Goal: Task Accomplishment & Management: Manage account settings

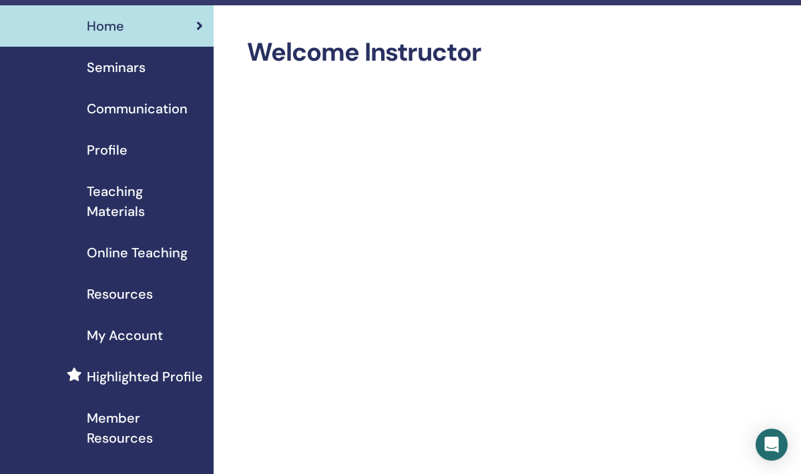
scroll to position [28, 0]
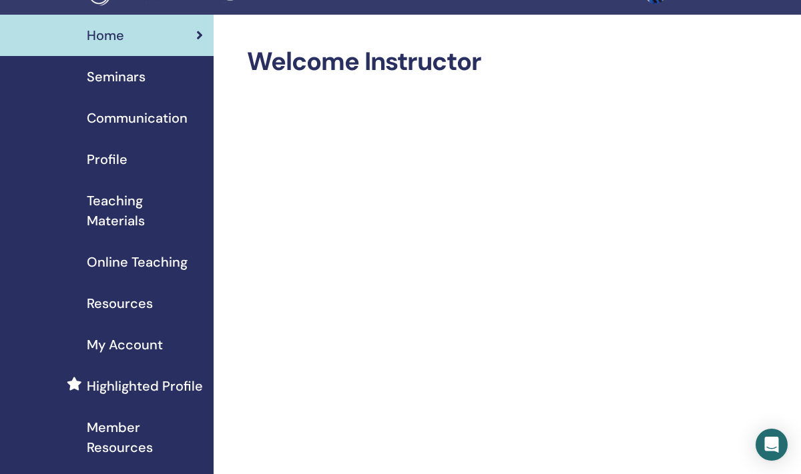
click at [134, 76] on span "Seminars" at bounding box center [116, 77] width 59 height 20
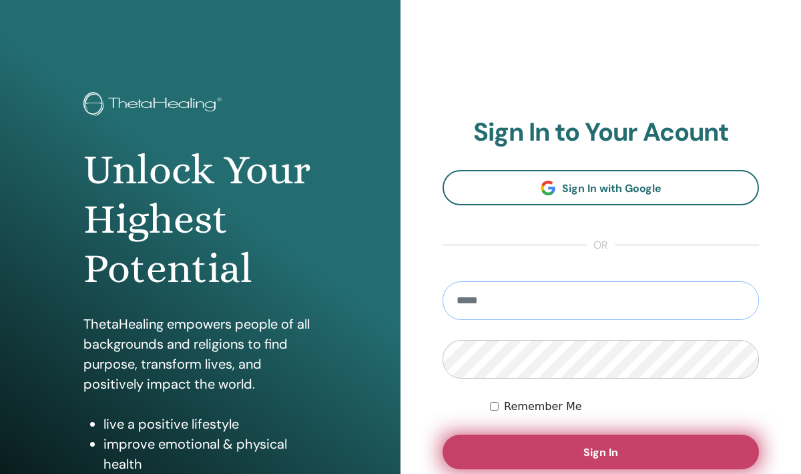
type input "**********"
click at [506, 438] on button "Sign In" at bounding box center [600, 452] width 316 height 35
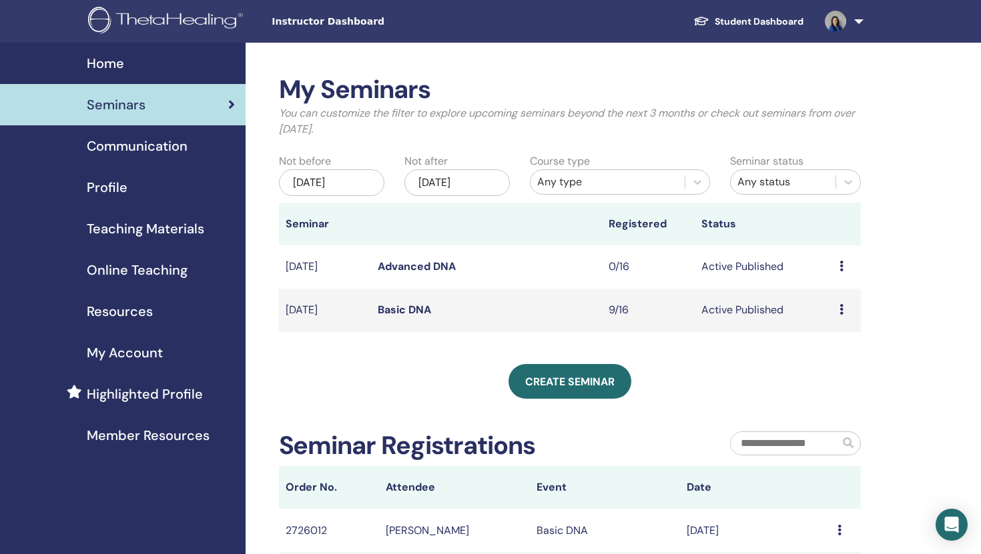
click at [800, 306] on td "Preview Edit Attendees Cancel" at bounding box center [847, 310] width 28 height 43
click at [800, 305] on td "Preview Edit Attendees Cancel" at bounding box center [847, 310] width 28 height 43
click at [800, 310] on icon at bounding box center [841, 309] width 4 height 11
click at [800, 310] on li "Preview" at bounding box center [833, 320] width 72 height 20
click at [800, 310] on icon at bounding box center [841, 309] width 4 height 11
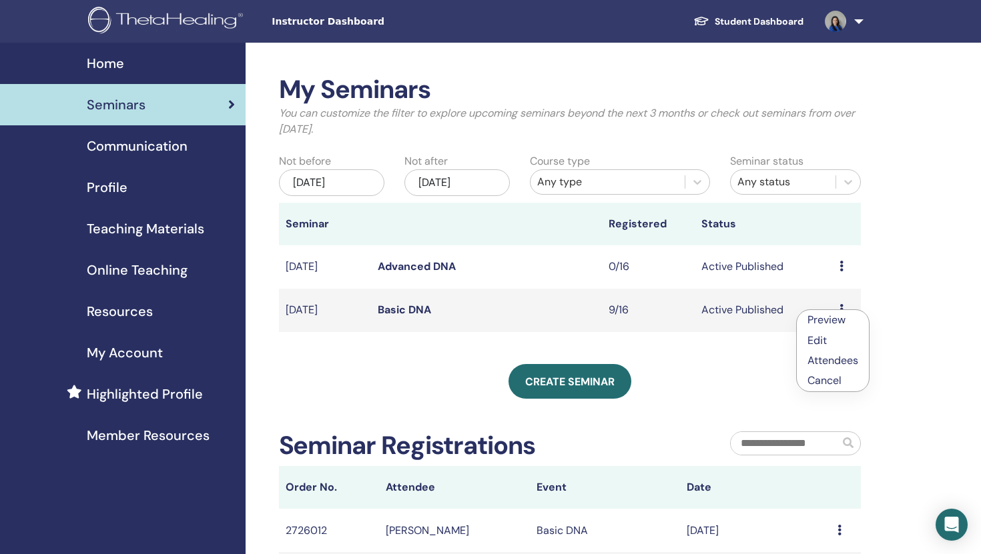
click at [800, 344] on link "Edit" at bounding box center [816, 341] width 19 height 14
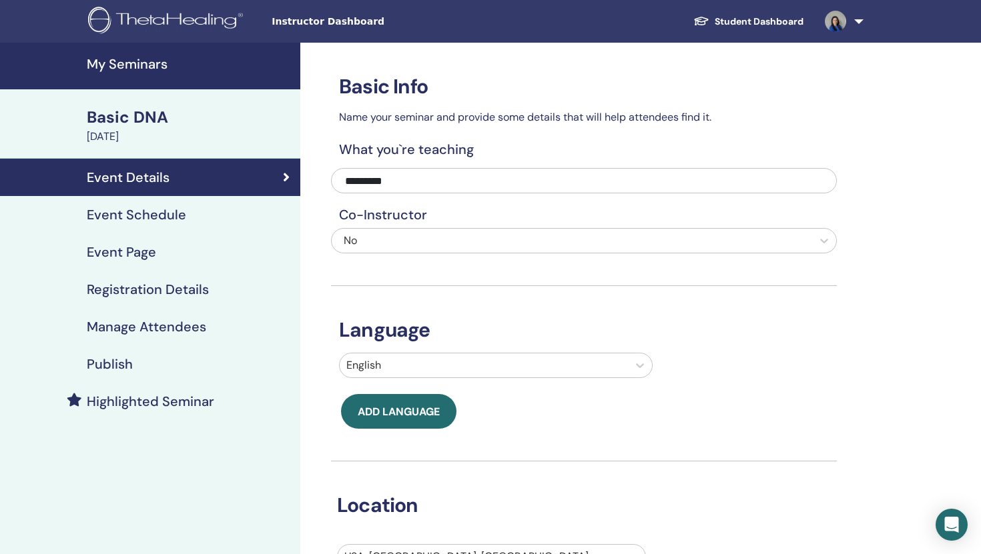
click at [151, 212] on h4 "Event Schedule" at bounding box center [136, 215] width 99 height 16
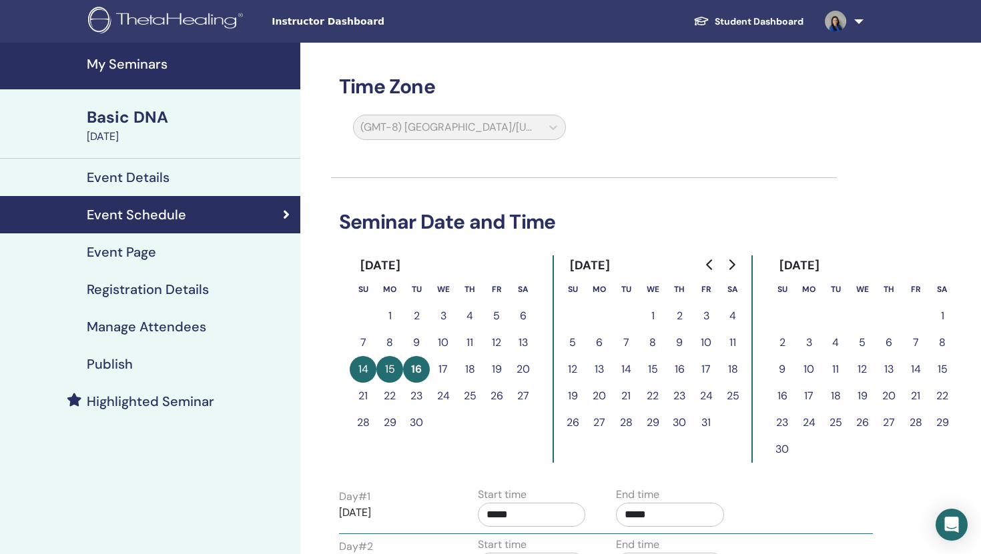
click at [166, 289] on h4 "Registration Details" at bounding box center [148, 290] width 122 height 16
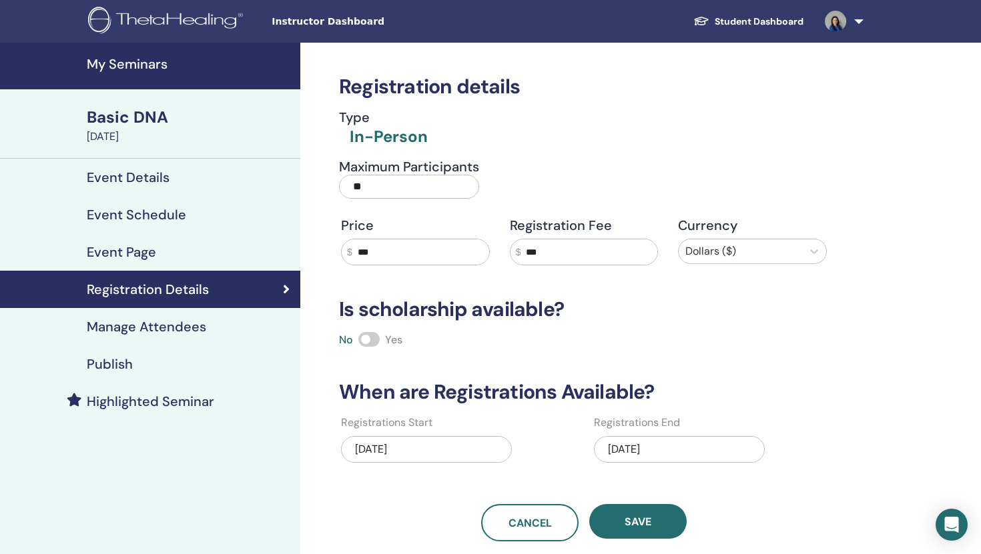
click at [685, 452] on div "09/10/2025" at bounding box center [679, 449] width 171 height 27
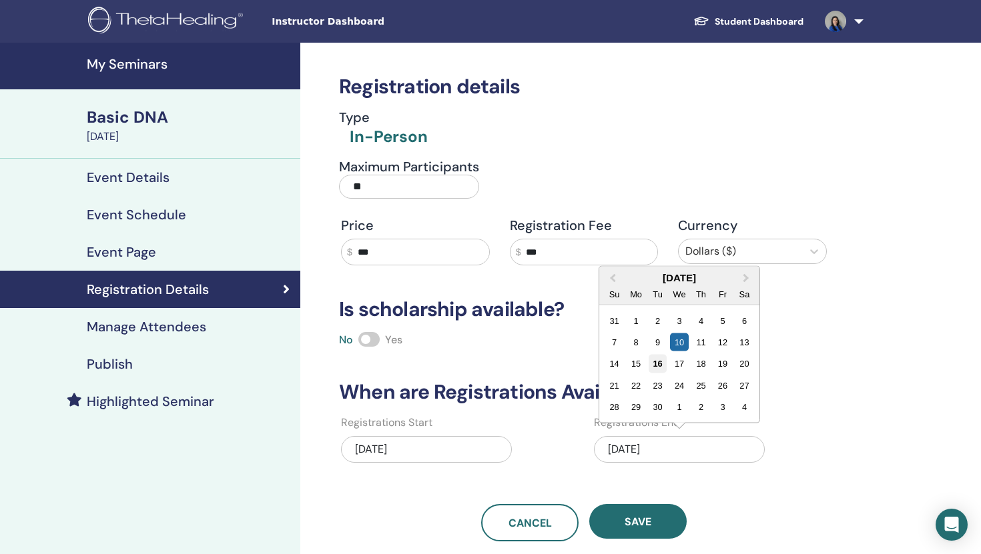
click at [656, 364] on div "16" at bounding box center [657, 364] width 18 height 18
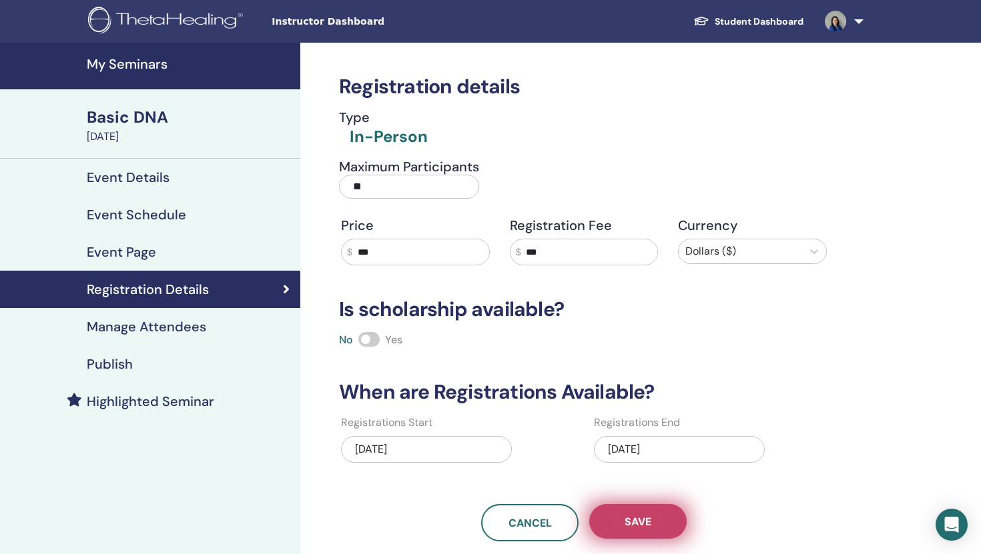
click at [632, 521] on span "Save" at bounding box center [637, 522] width 27 height 14
click at [628, 528] on span "Save" at bounding box center [637, 522] width 27 height 14
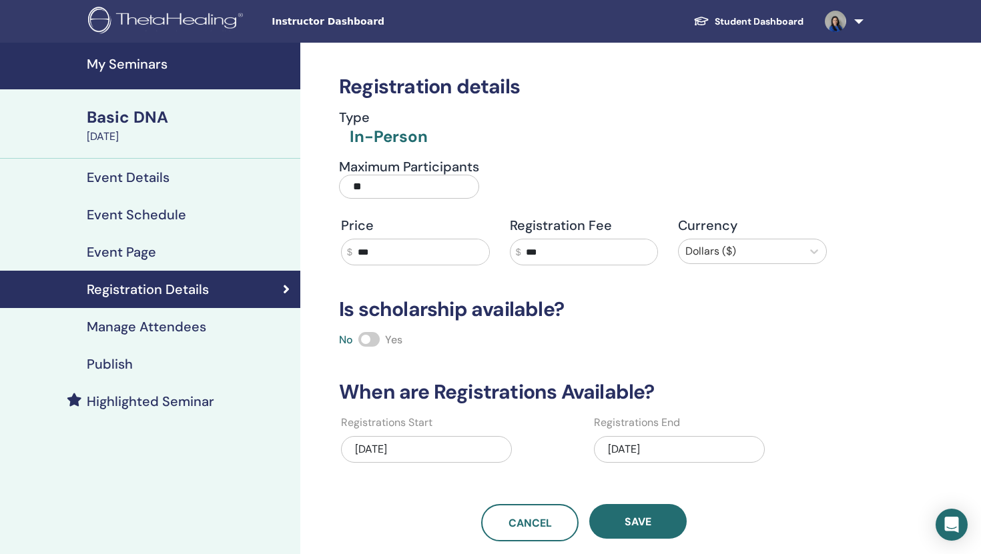
click at [163, 323] on h4 "Manage Attendees" at bounding box center [146, 327] width 119 height 16
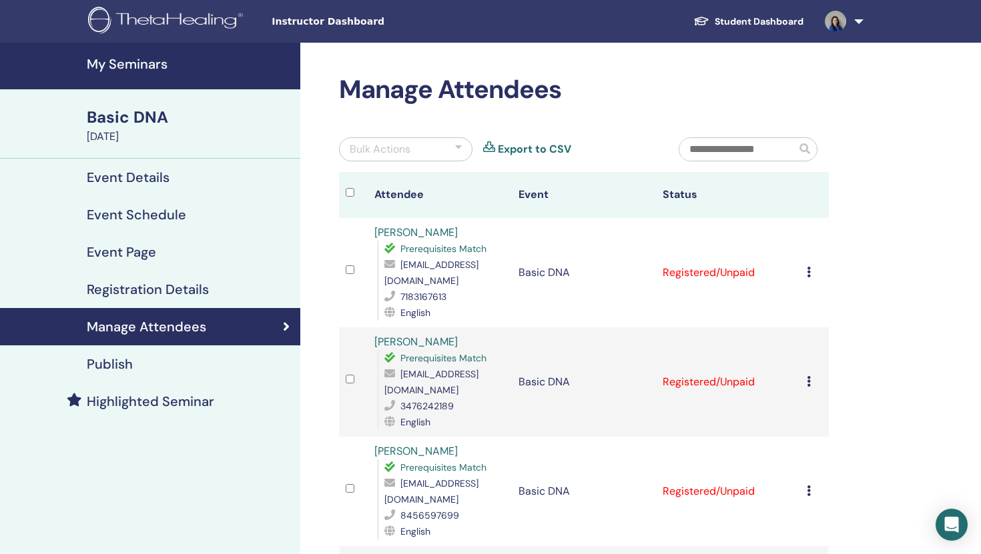
click at [806, 265] on td "Cancel Registration Do not auto-certify Mark as Paid Mark as Unpaid Mark as Abs…" at bounding box center [814, 272] width 29 height 109
click at [690, 262] on td "Registered/Unpaid" at bounding box center [728, 272] width 144 height 109
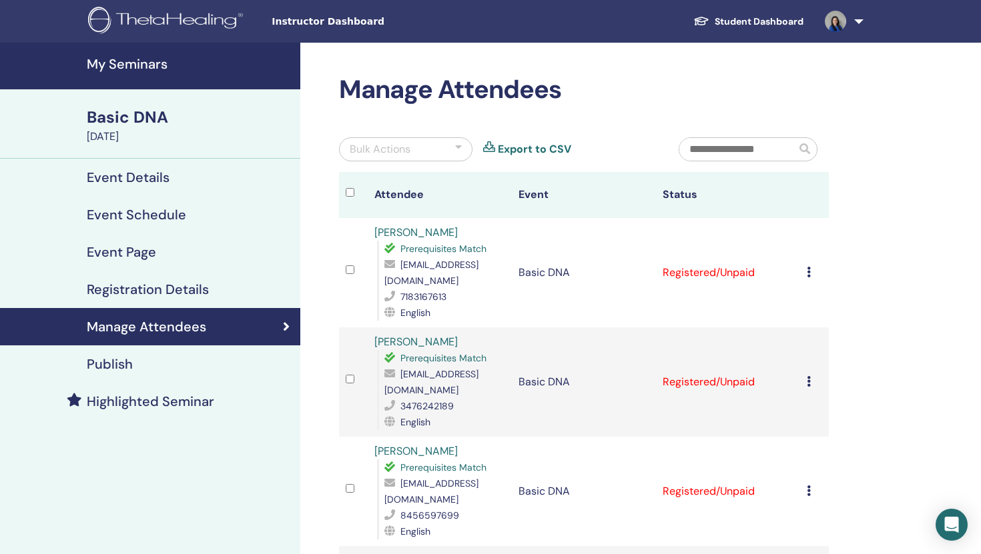
click at [690, 262] on td "Registered/Unpaid" at bounding box center [728, 272] width 144 height 109
click at [805, 266] on td "Cancel Registration Do not auto-certify Mark as Paid Mark as Unpaid Mark as Abs…" at bounding box center [814, 272] width 29 height 109
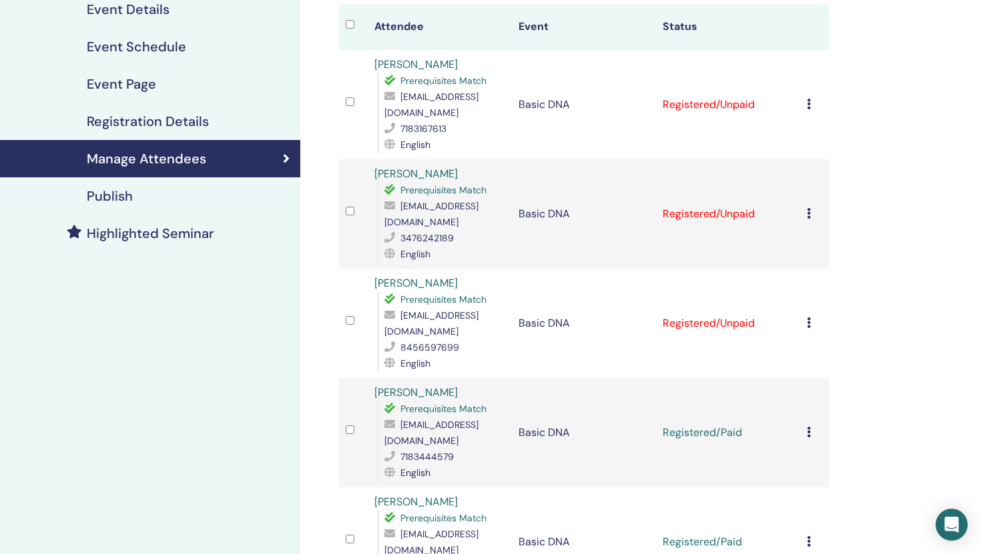
scroll to position [167, 0]
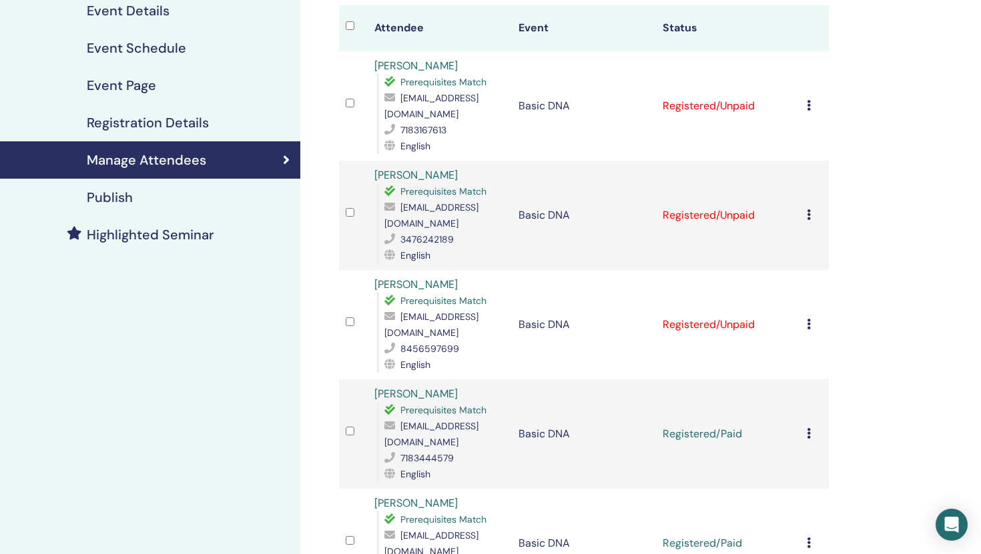
click at [805, 306] on td "Cancel Registration Do not auto-certify Mark as Paid Mark as Unpaid Mark as Abs…" at bounding box center [814, 324] width 29 height 109
click at [807, 209] on icon at bounding box center [809, 214] width 4 height 11
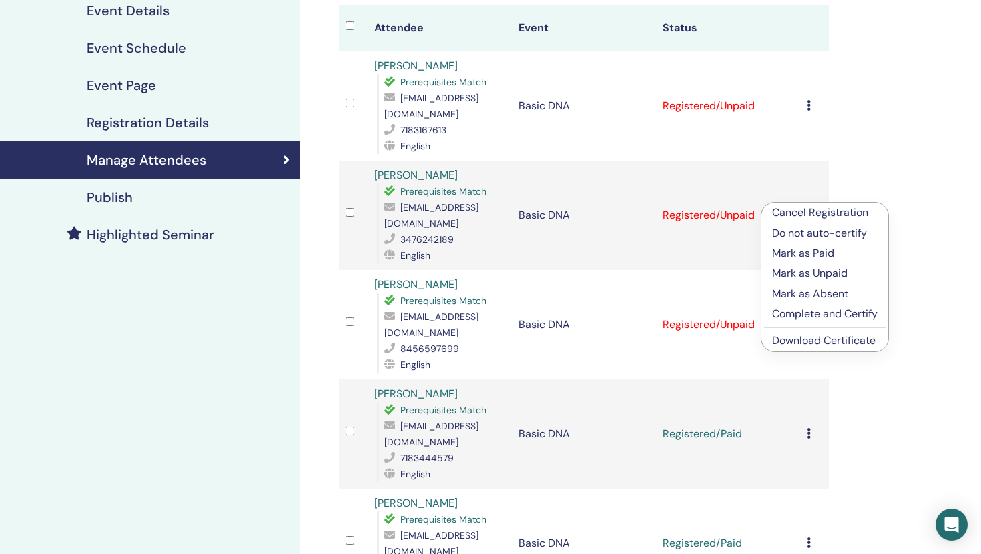
click at [791, 256] on p "Mark as Paid" at bounding box center [824, 253] width 105 height 16
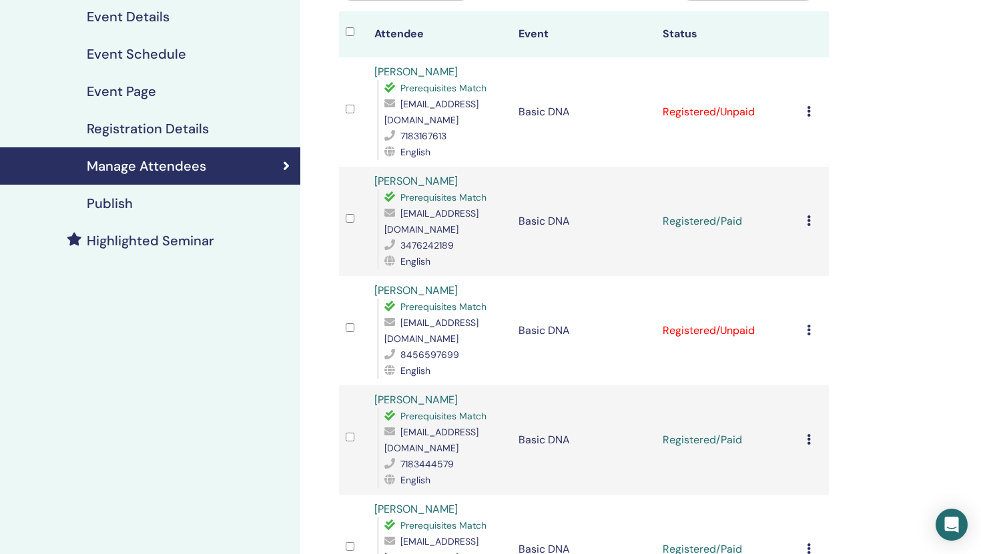
scroll to position [167, 0]
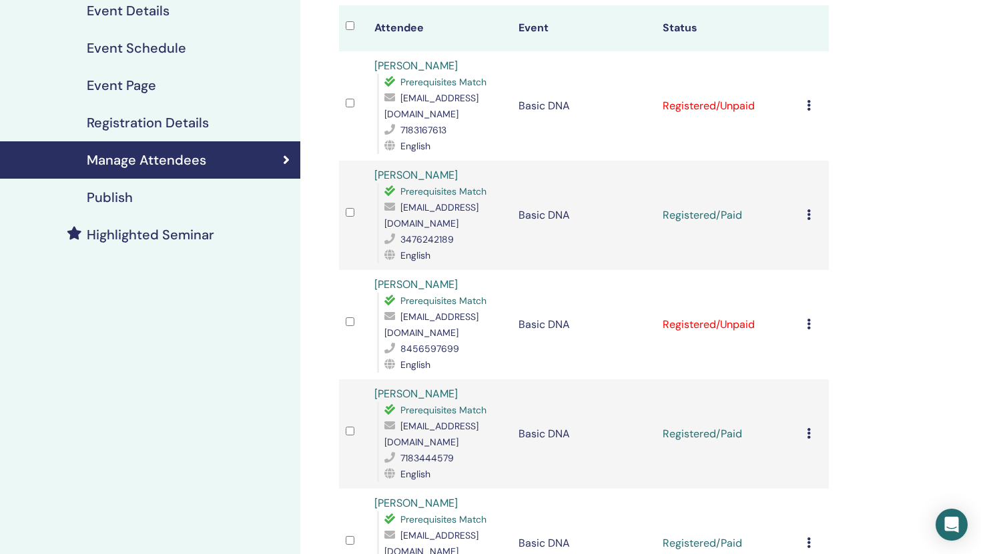
click at [806, 95] on td "Cancel Registration Do not auto-certify Mark as Paid Mark as Unpaid Mark as Abs…" at bounding box center [814, 105] width 29 height 109
click at [810, 100] on icon at bounding box center [809, 105] width 4 height 11
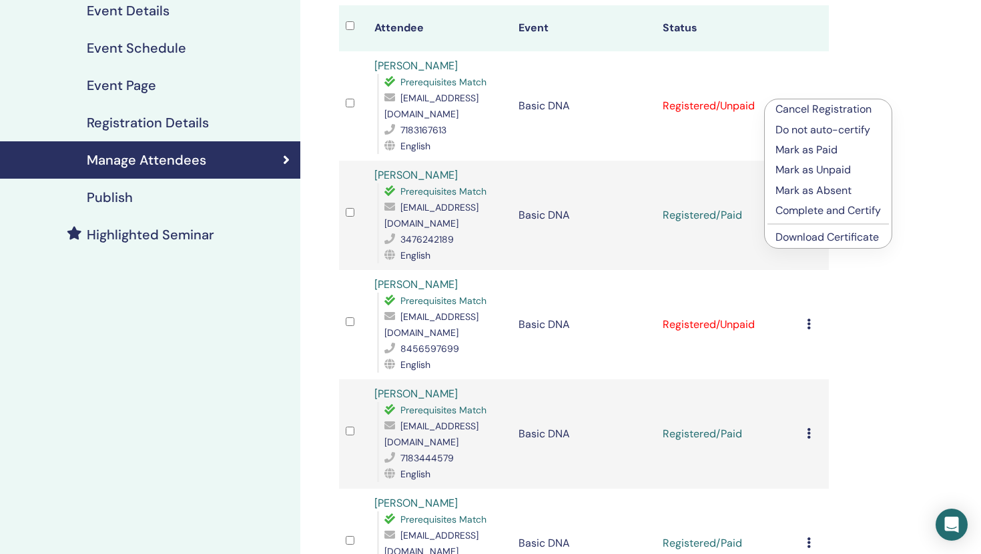
click at [810, 150] on p "Mark as Paid" at bounding box center [827, 150] width 105 height 16
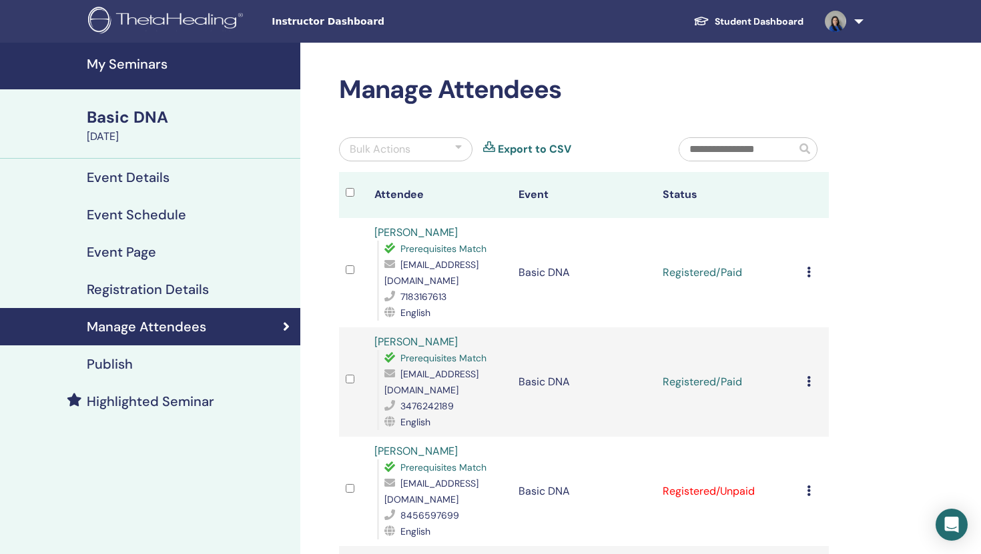
click at [195, 324] on h4 "Manage Attendees" at bounding box center [146, 327] width 119 height 16
click at [287, 328] on icon at bounding box center [286, 326] width 7 height 13
click at [401, 335] on link "[PERSON_NAME]" at bounding box center [415, 342] width 83 height 14
